Goal: Task Accomplishment & Management: Manage account settings

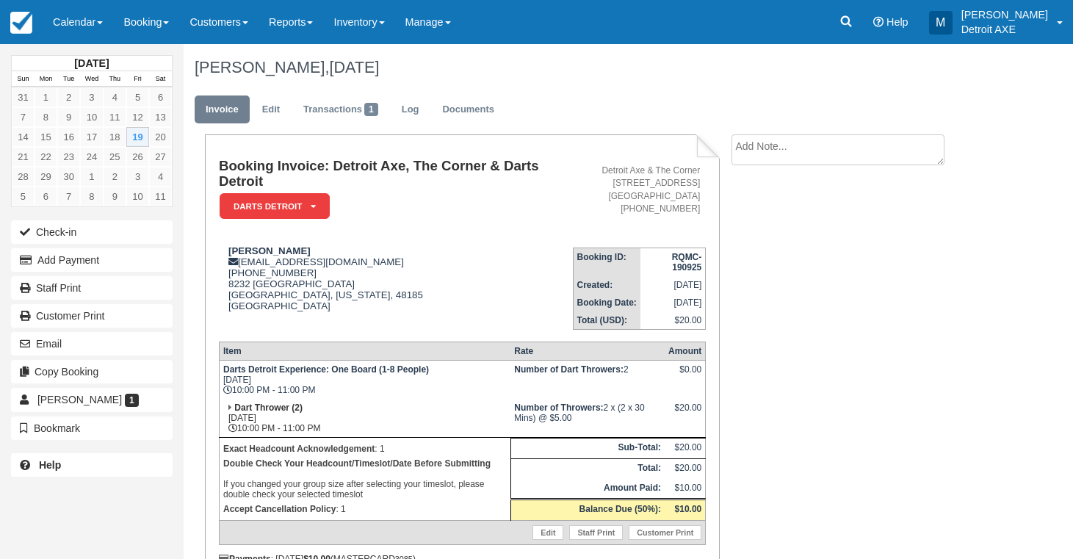
scroll to position [83, 0]
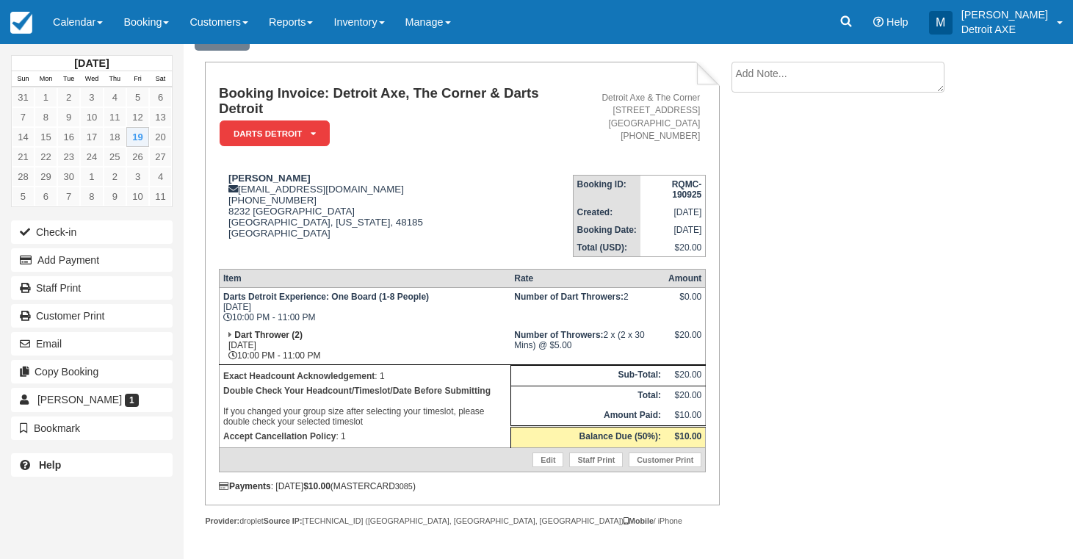
click at [79, 20] on link "Calendar" at bounding box center [78, 22] width 71 height 44
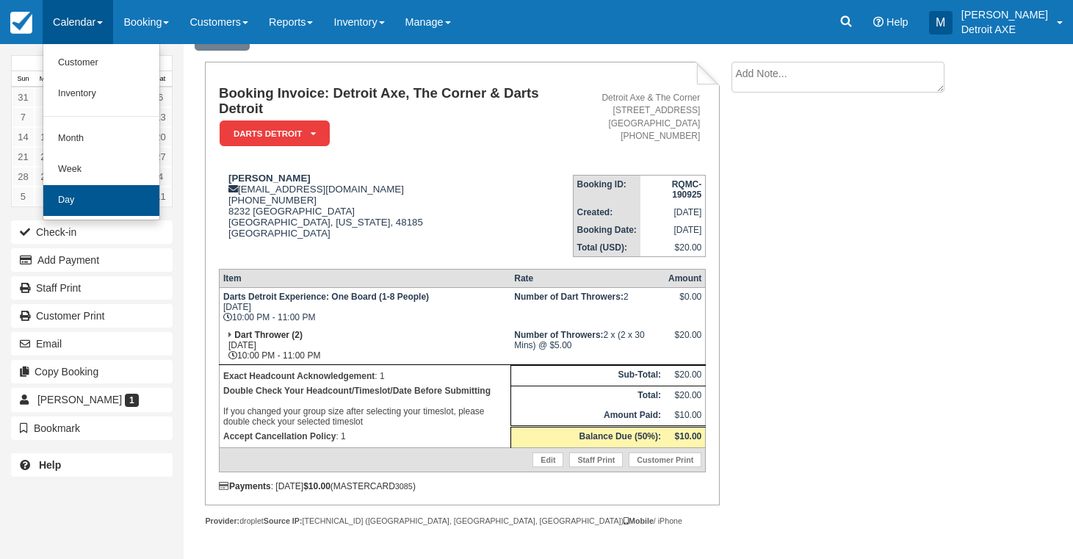
click at [91, 201] on link "Day" at bounding box center [101, 200] width 116 height 31
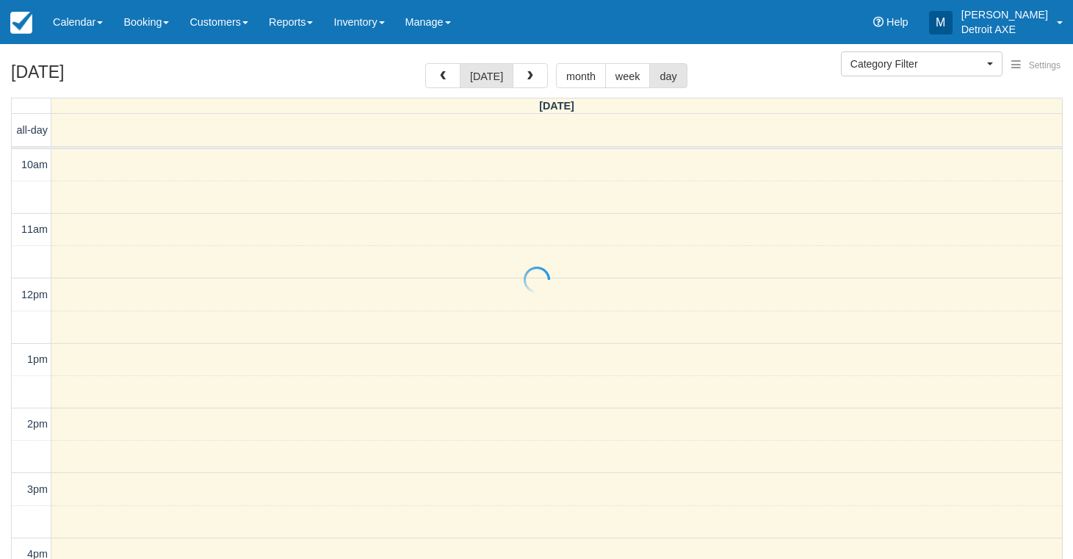
select select
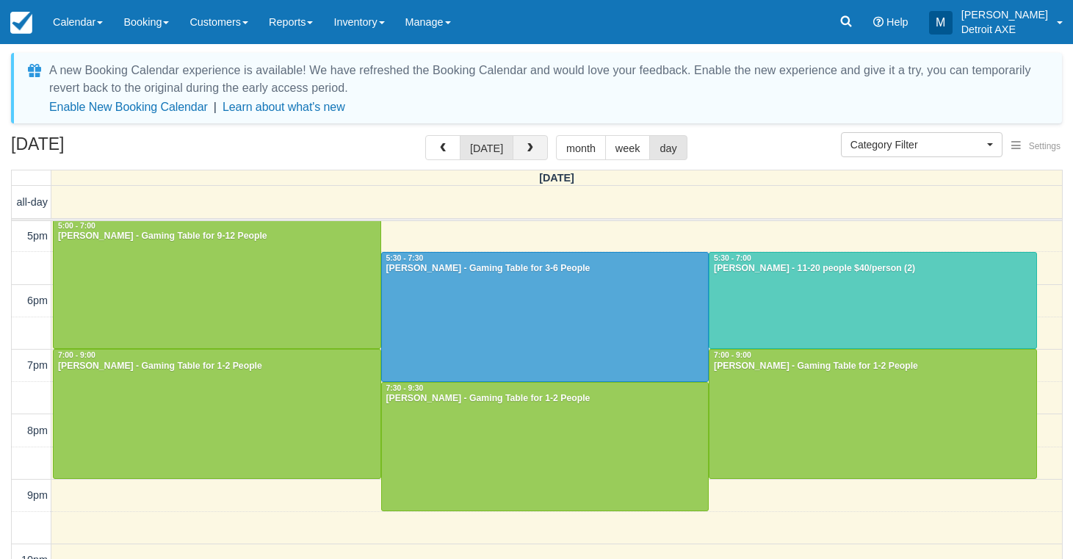
click at [538, 143] on button "button" at bounding box center [530, 147] width 35 height 25
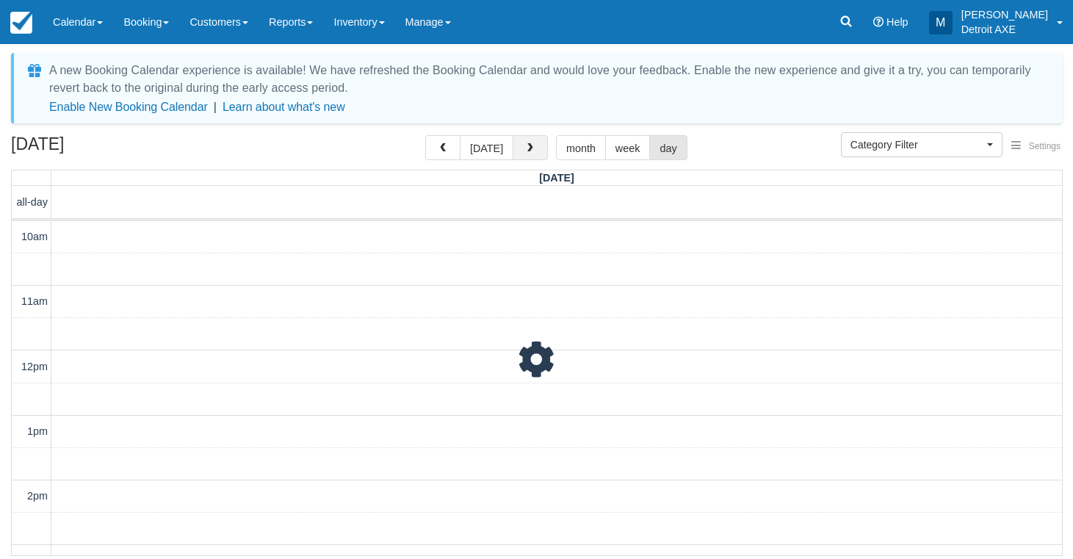
scroll to position [455, 0]
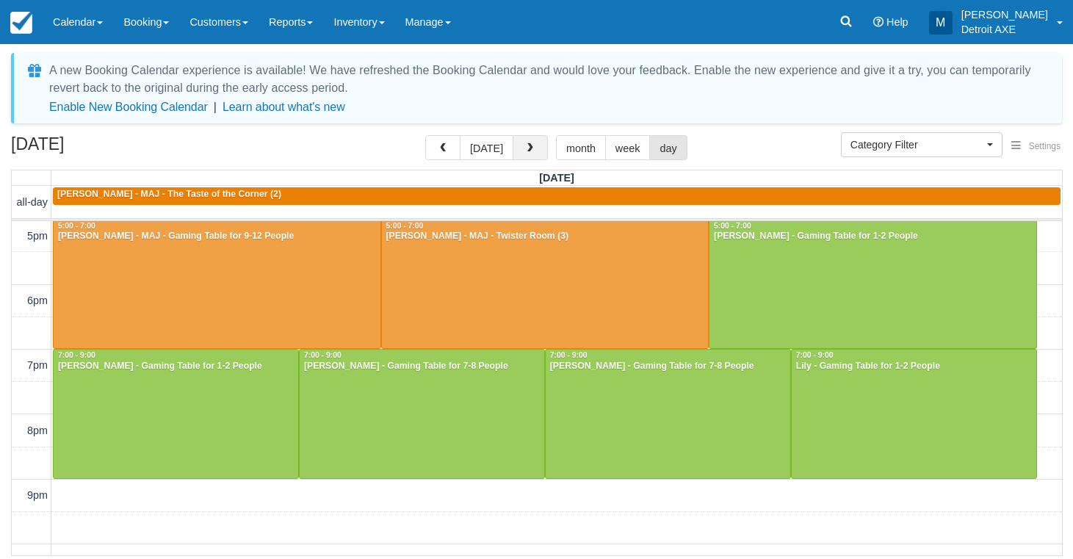
click at [538, 143] on button "button" at bounding box center [530, 147] width 35 height 25
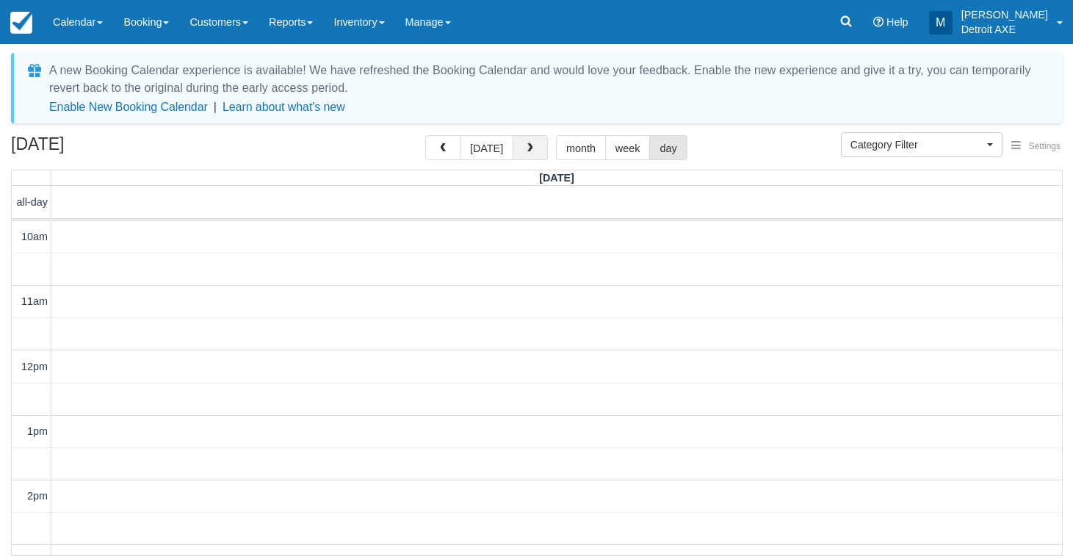
scroll to position [455, 0]
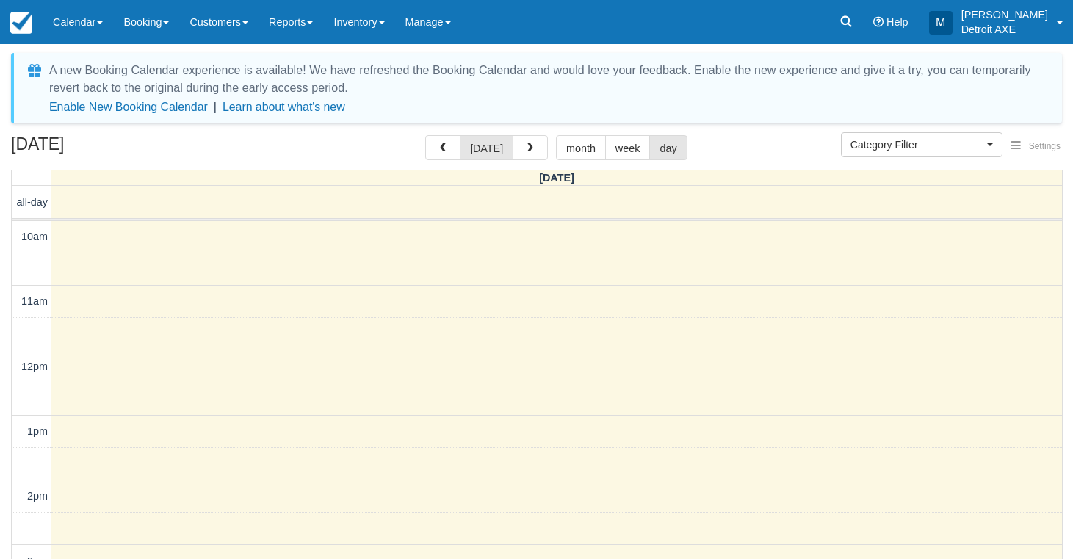
select select
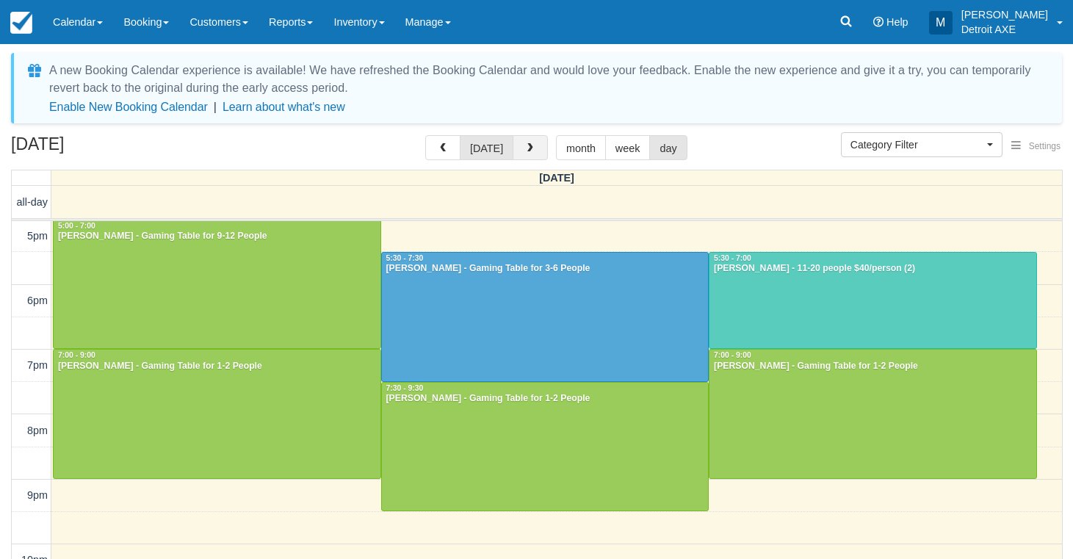
click at [536, 148] on button "button" at bounding box center [530, 147] width 35 height 25
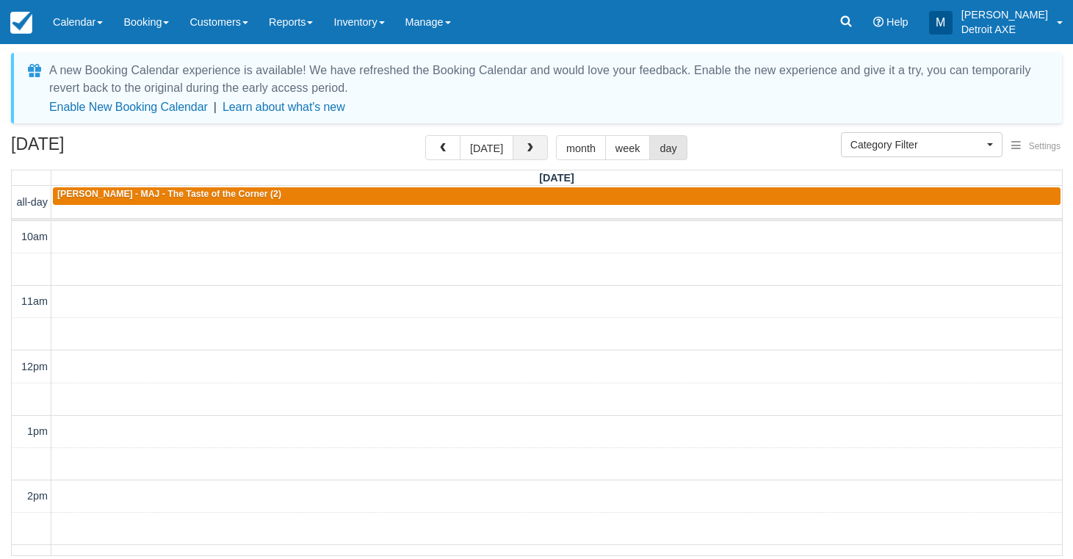
scroll to position [455, 0]
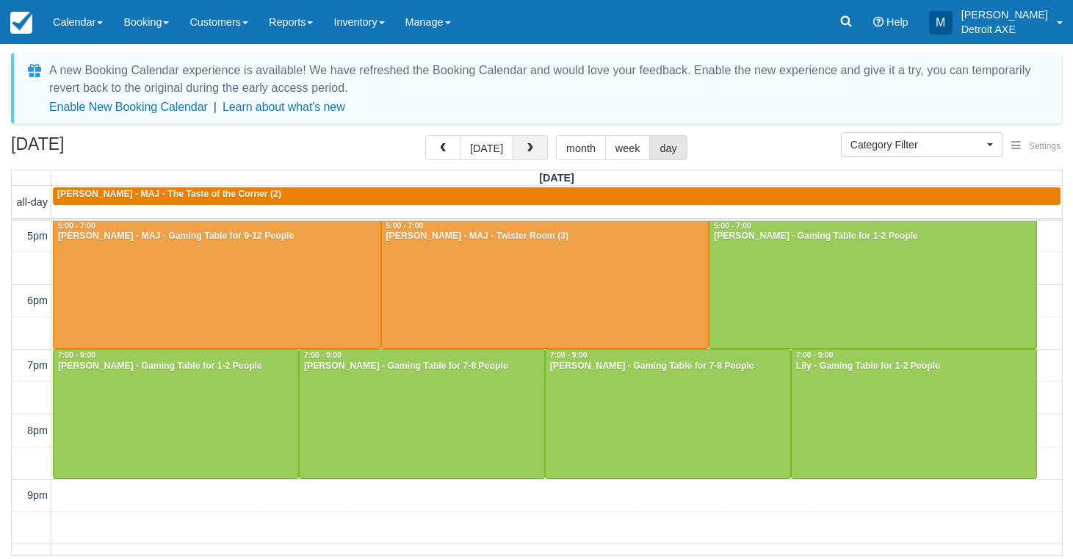
click at [535, 148] on button "button" at bounding box center [530, 147] width 35 height 25
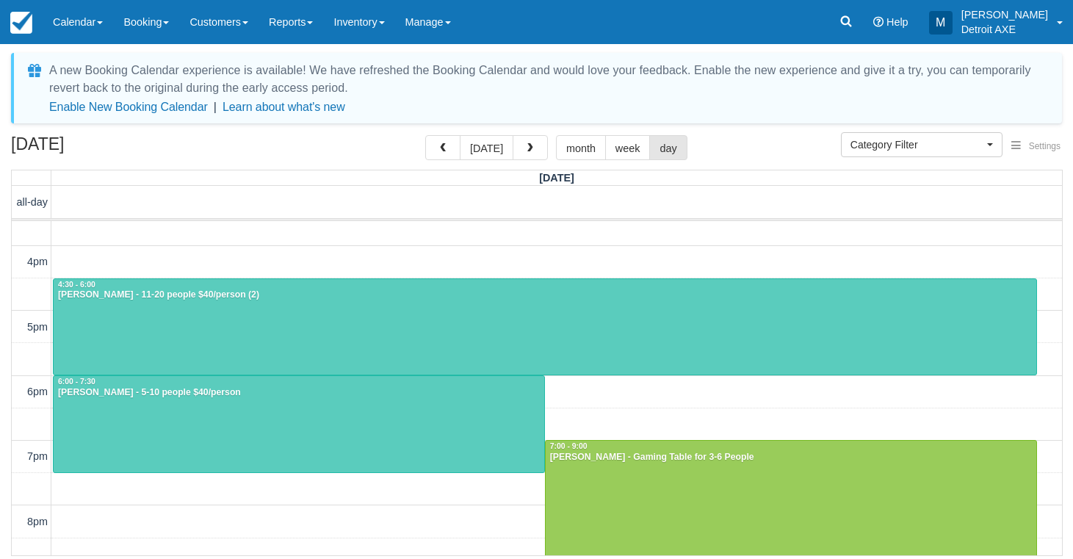
scroll to position [365, 0]
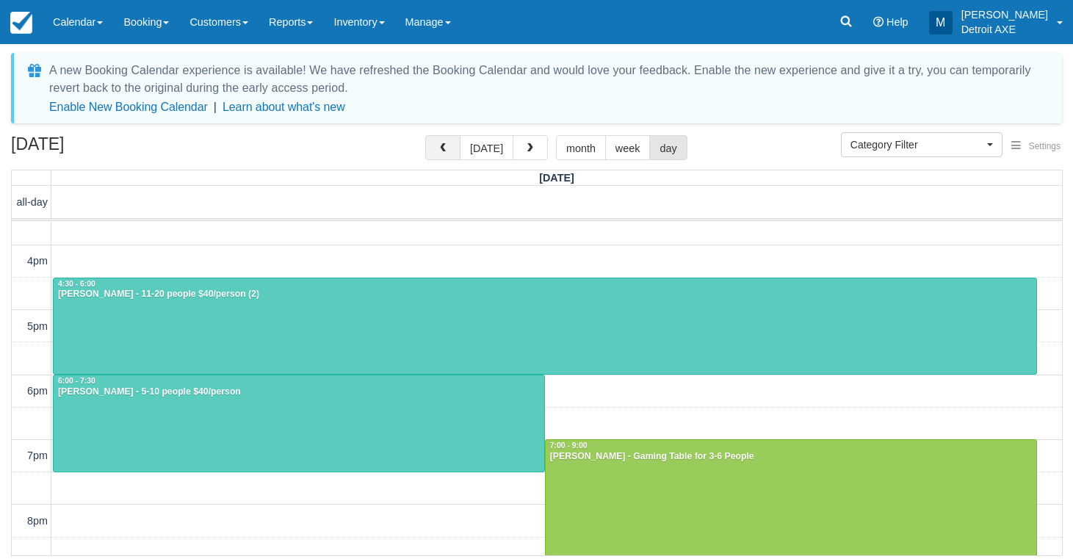
click at [453, 151] on button "button" at bounding box center [442, 147] width 35 height 25
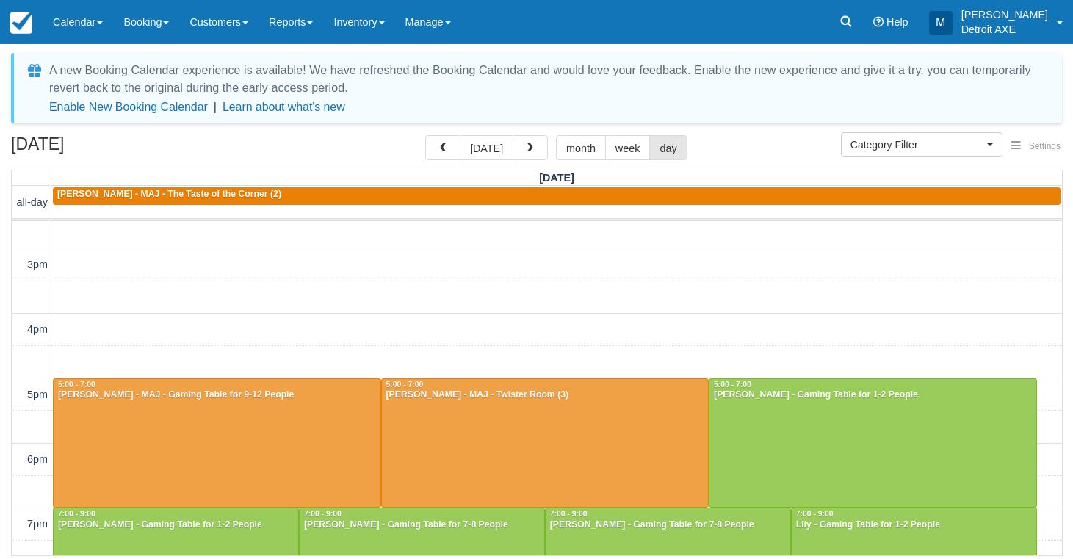
scroll to position [297, 0]
click at [541, 152] on button "button" at bounding box center [530, 147] width 35 height 25
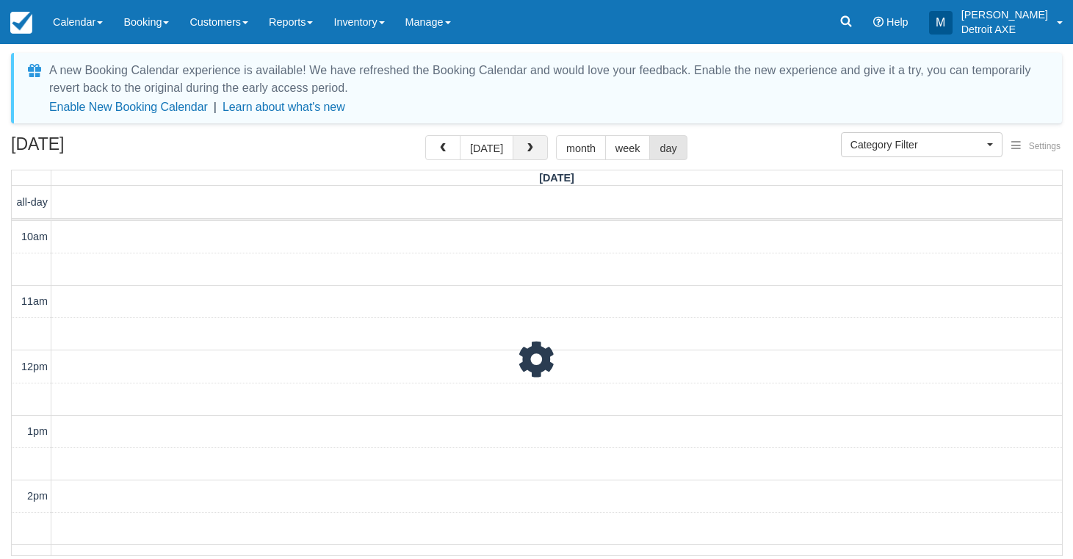
scroll to position [455, 0]
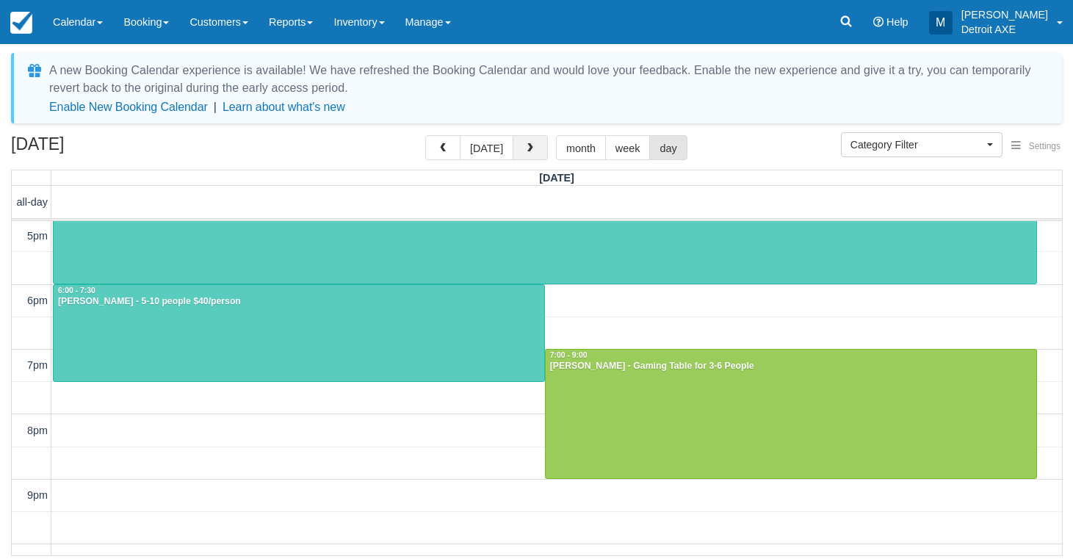
click at [541, 151] on button "button" at bounding box center [530, 147] width 35 height 25
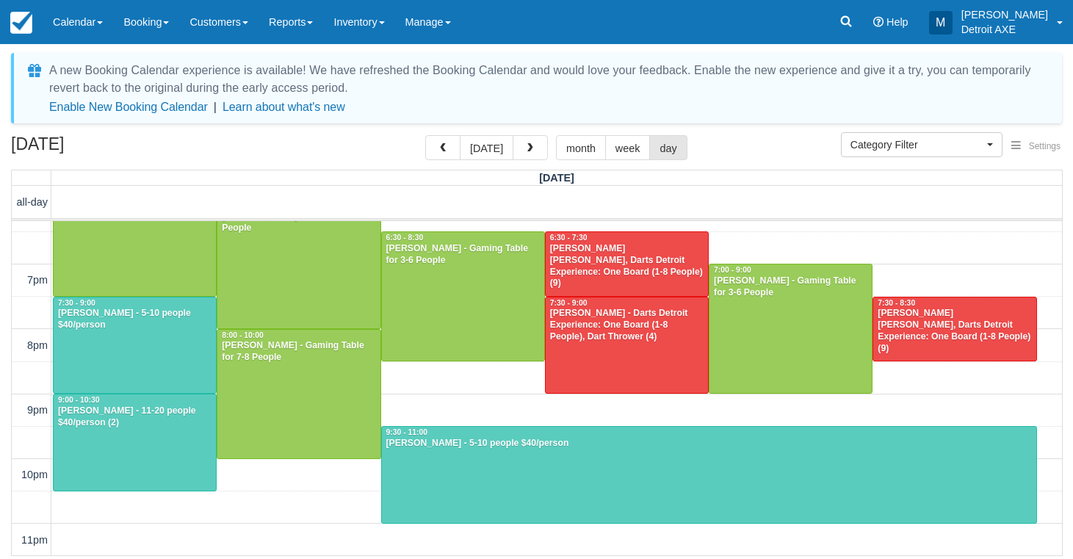
scroll to position [541, 0]
click at [455, 483] on div at bounding box center [709, 475] width 655 height 96
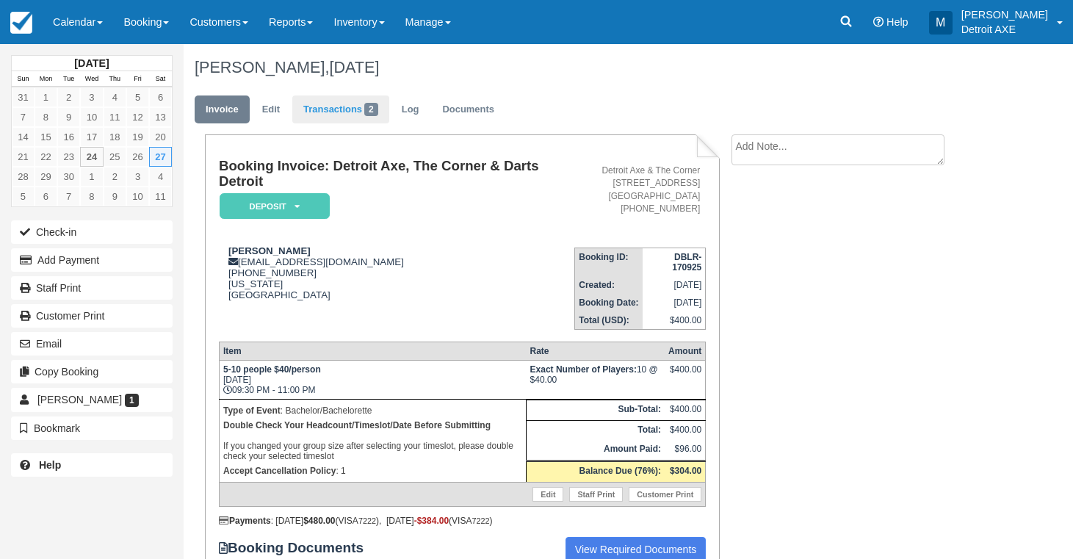
click at [372, 112] on span "2" at bounding box center [371, 109] width 14 height 13
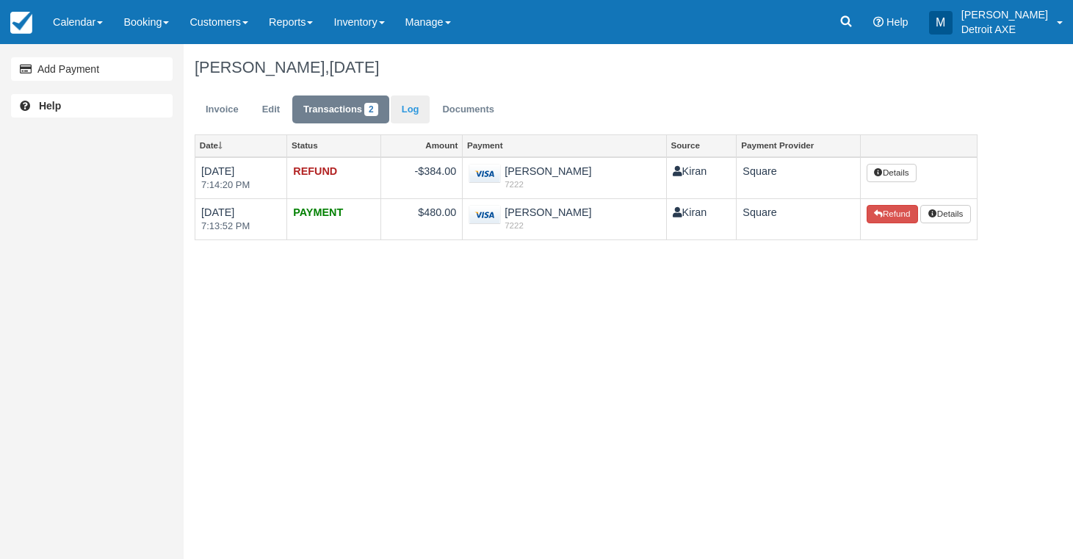
click at [423, 107] on link "Log" at bounding box center [411, 110] width 40 height 29
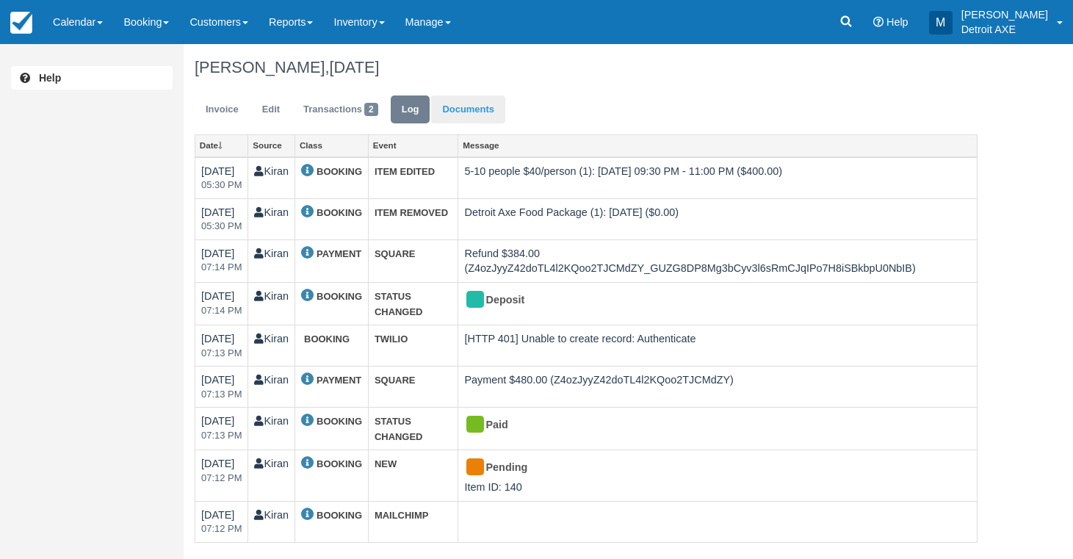
click at [447, 112] on link "Documents" at bounding box center [468, 110] width 74 height 29
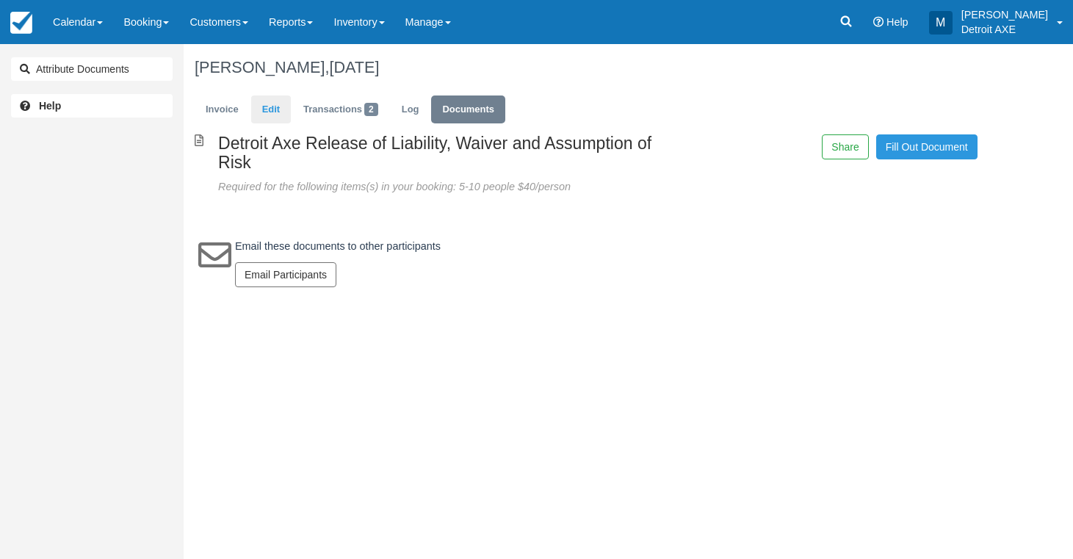
click at [271, 109] on link "Edit" at bounding box center [271, 110] width 40 height 29
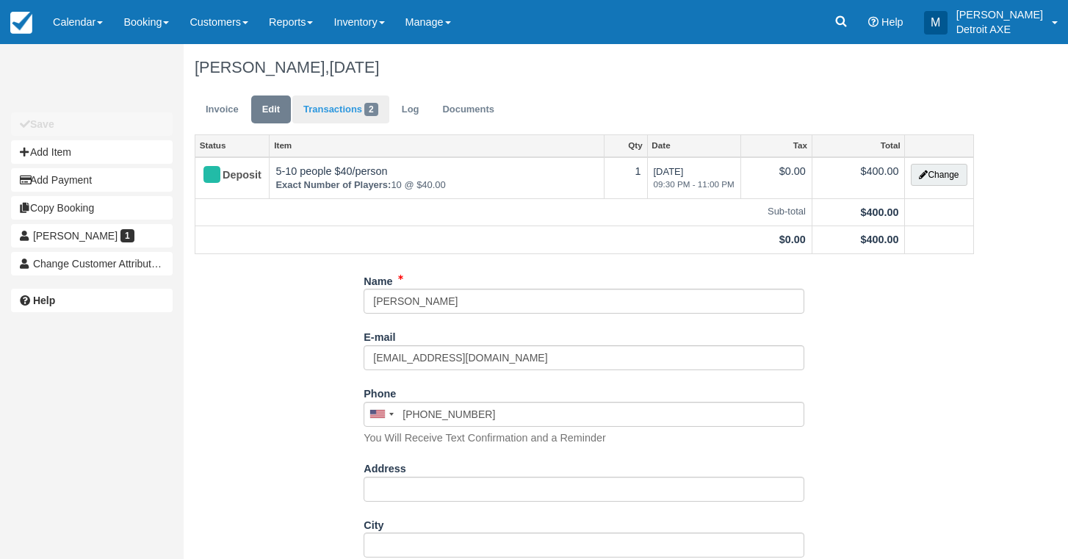
click at [347, 105] on link "Transactions 2" at bounding box center [340, 110] width 97 height 29
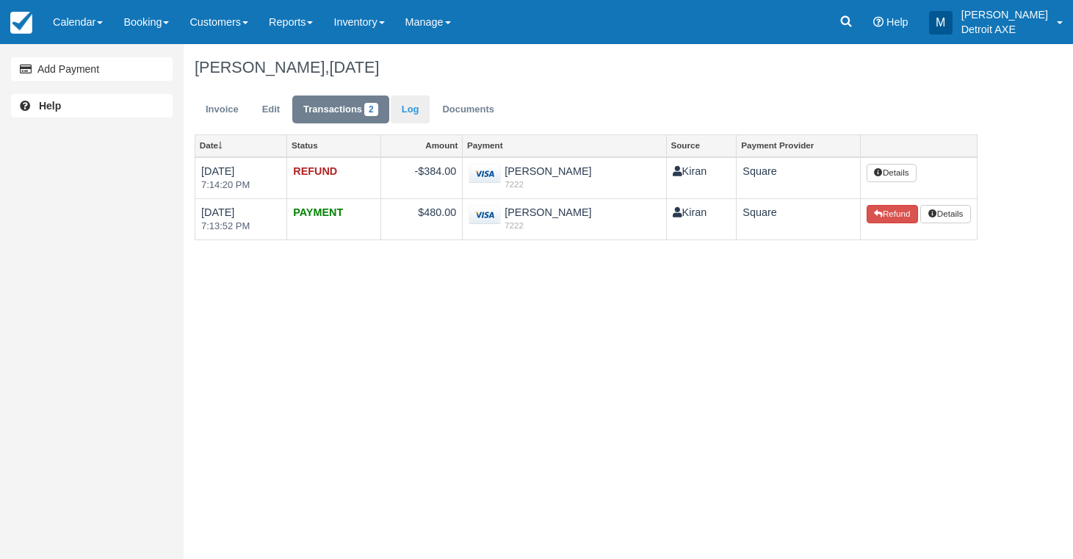
click at [429, 109] on link "Log" at bounding box center [411, 110] width 40 height 29
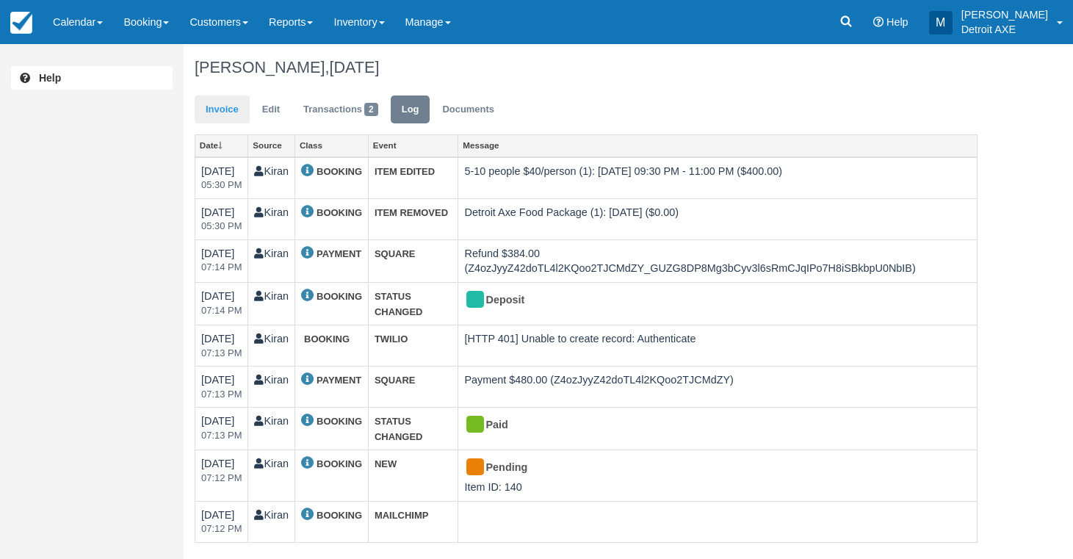
click at [215, 112] on link "Invoice" at bounding box center [222, 110] width 55 height 29
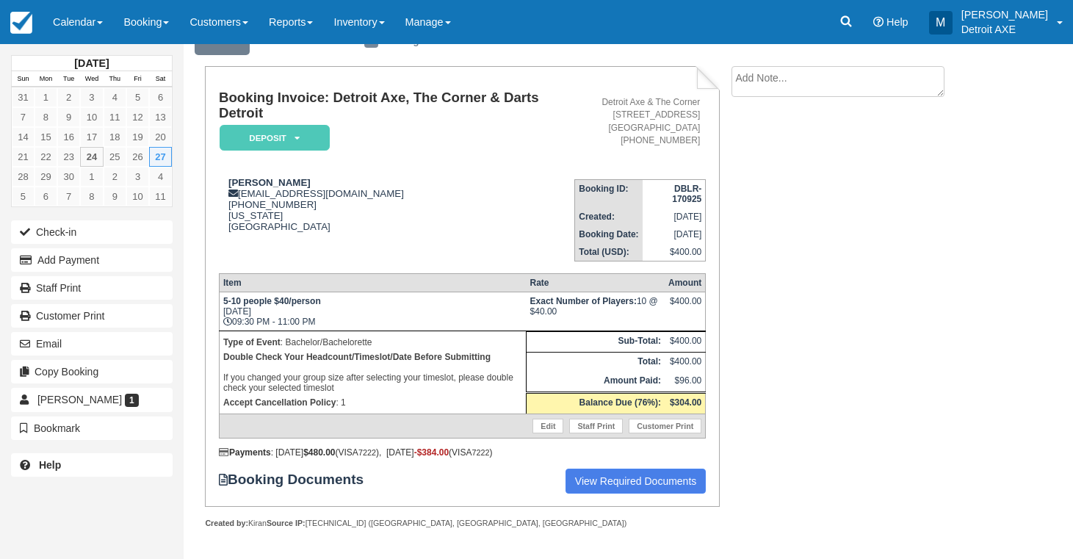
scroll to position [68, 0]
